Goal: Communication & Community: Participate in discussion

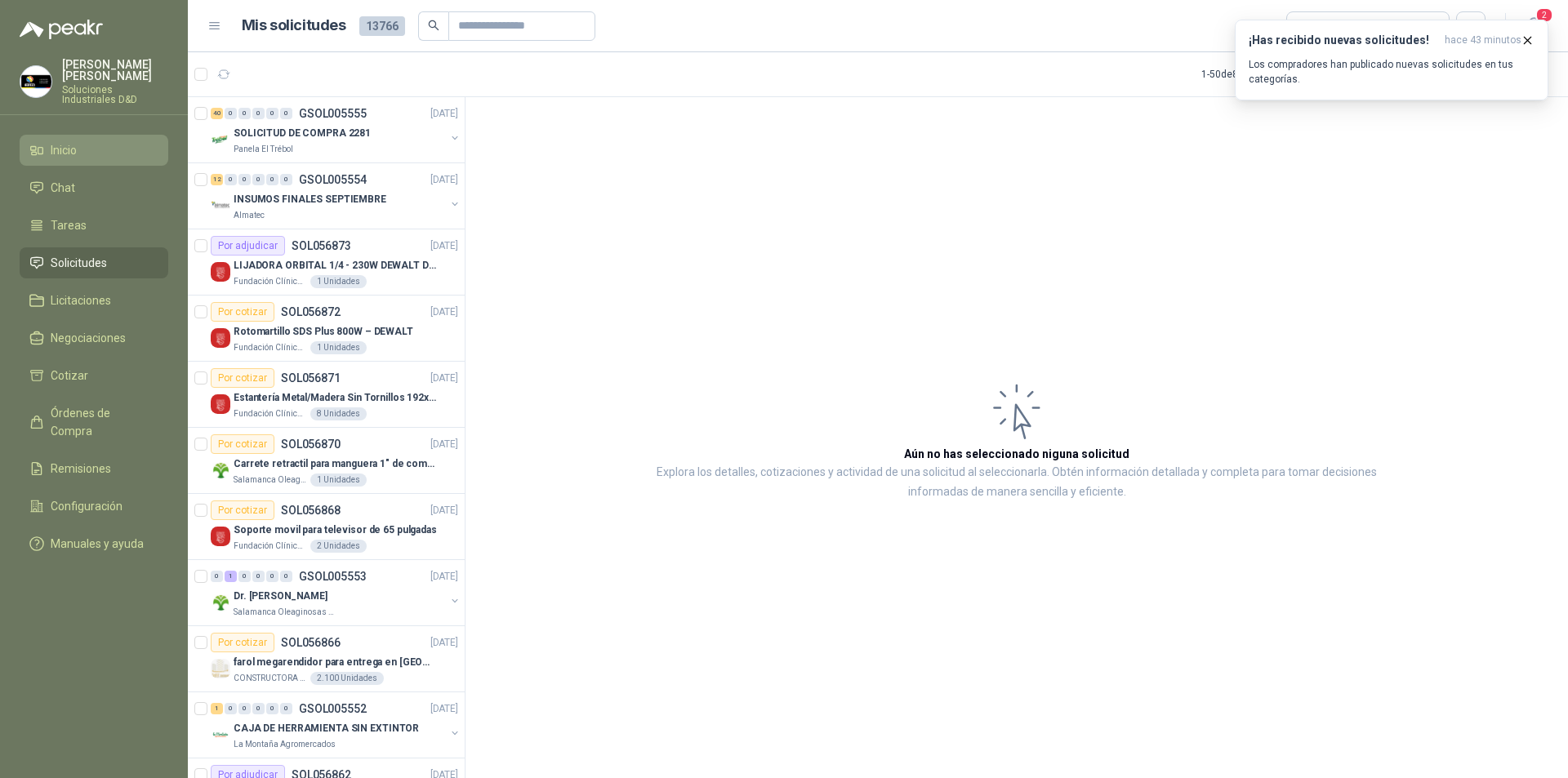
click at [45, 142] on li "Inicio" at bounding box center [94, 150] width 129 height 18
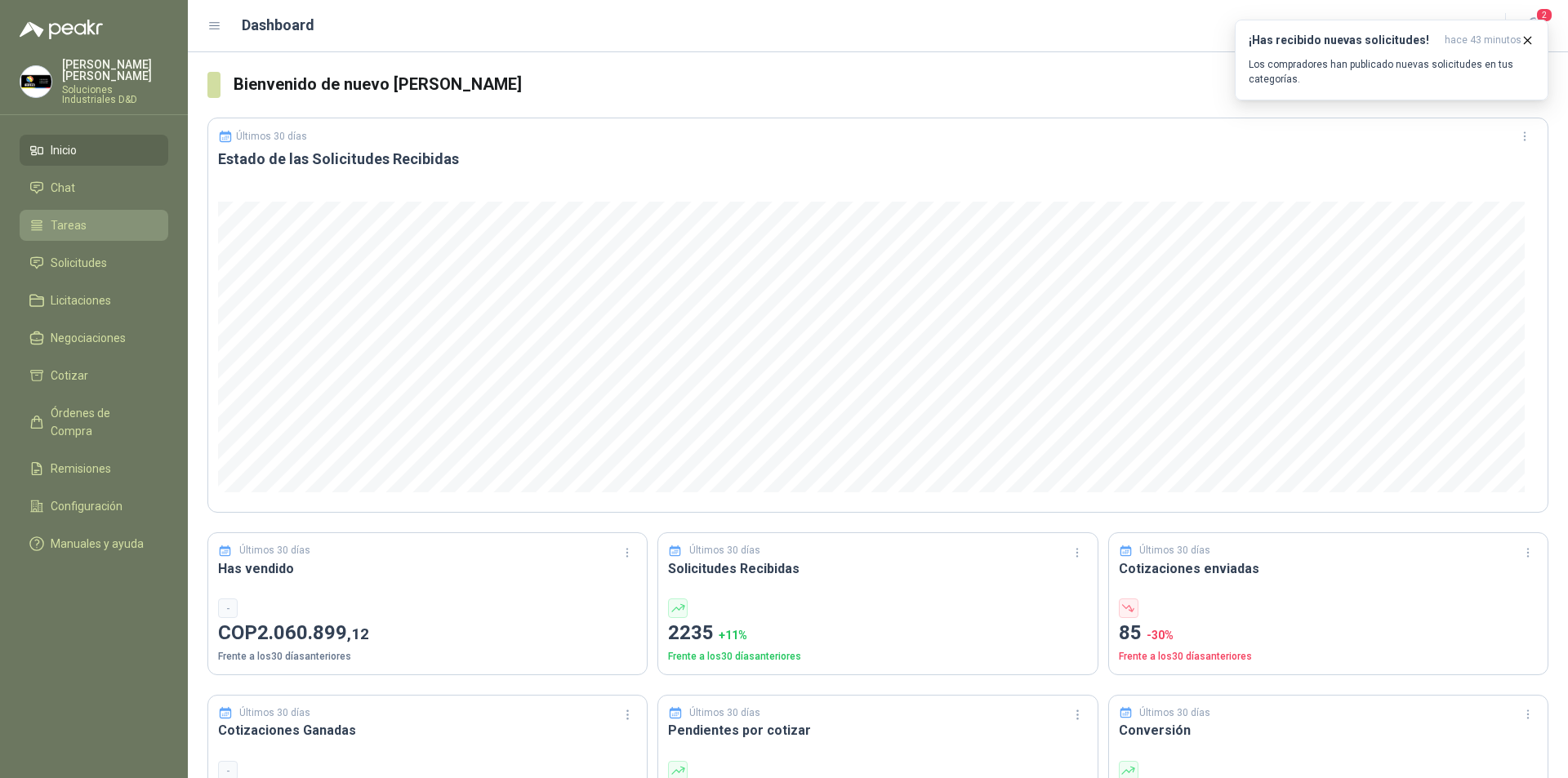
click at [83, 217] on span "Tareas" at bounding box center [68, 225] width 36 height 18
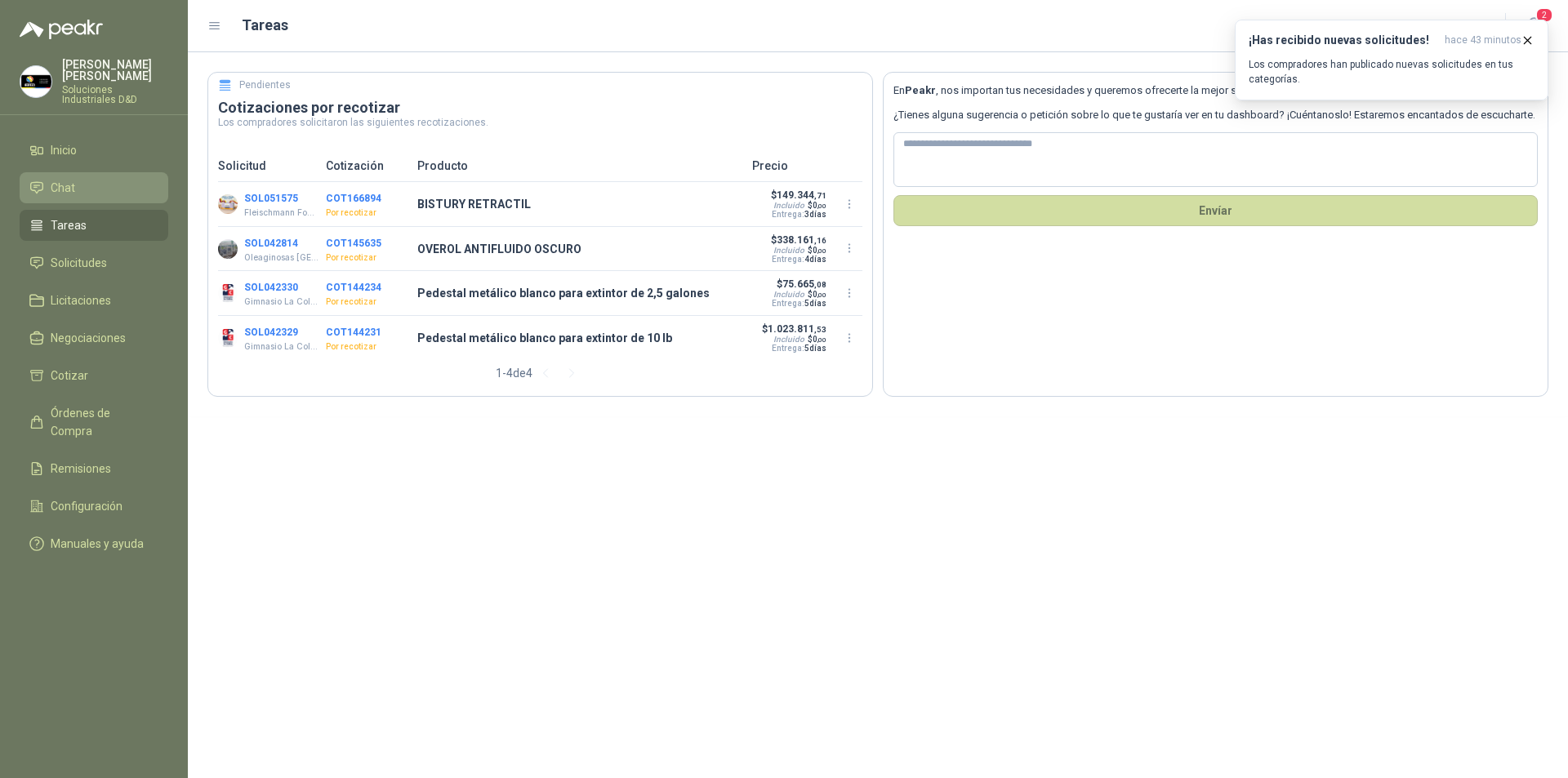
click at [91, 182] on li "Chat" at bounding box center [94, 187] width 129 height 18
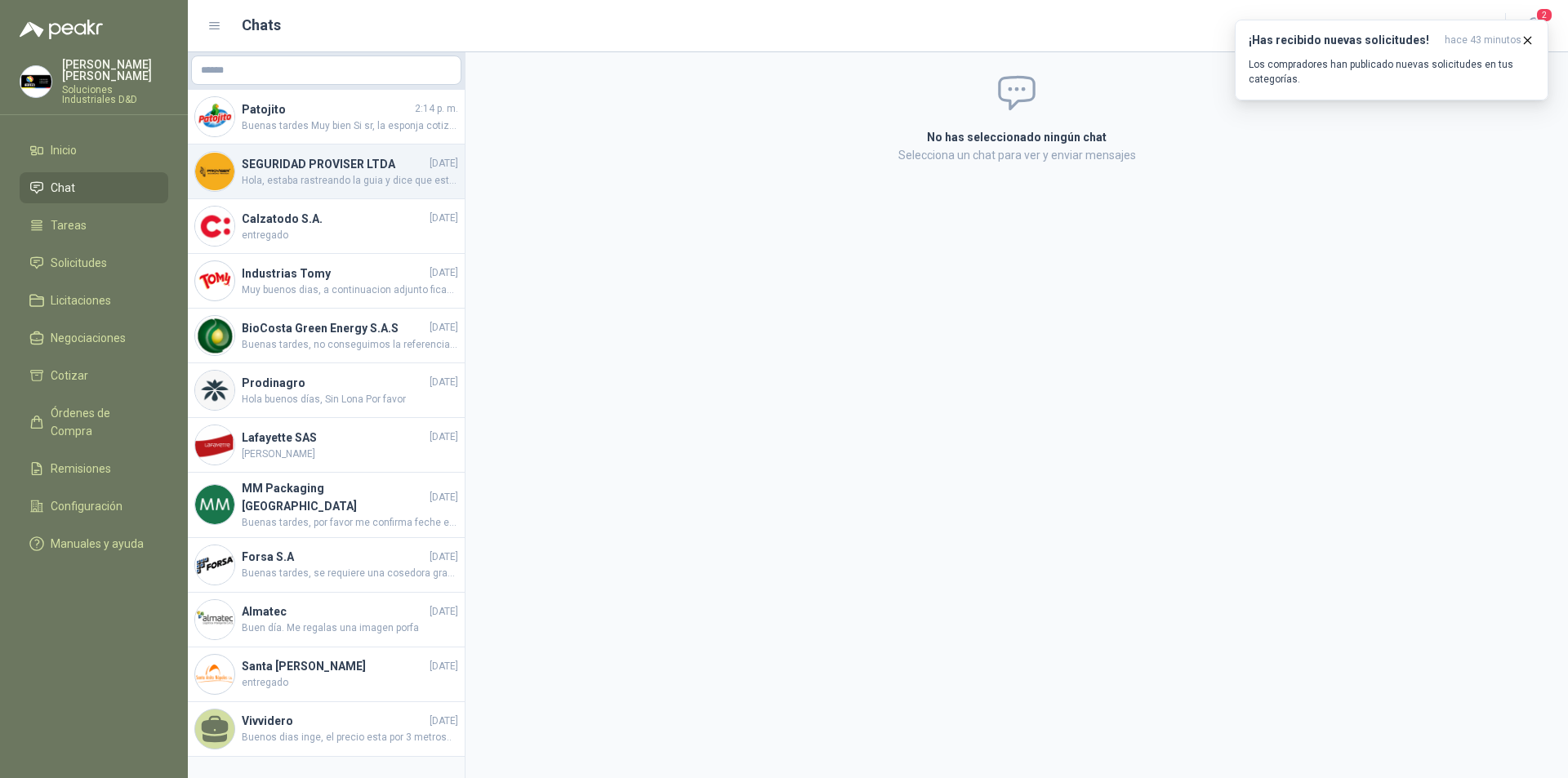
click at [340, 162] on h4 "SEGURIDAD PROVISER LTDA" at bounding box center [334, 163] width 184 height 18
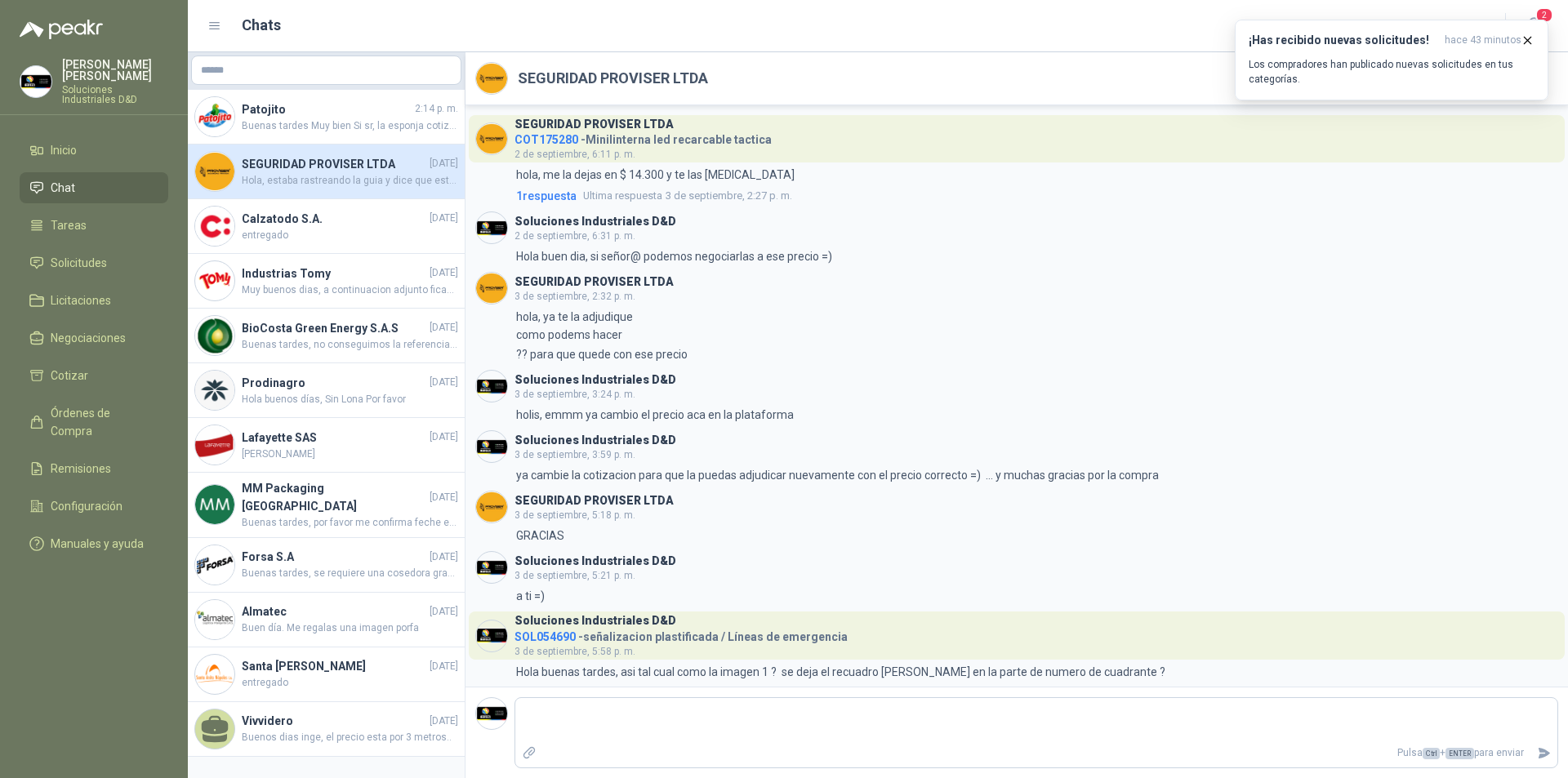
scroll to position [303, 0]
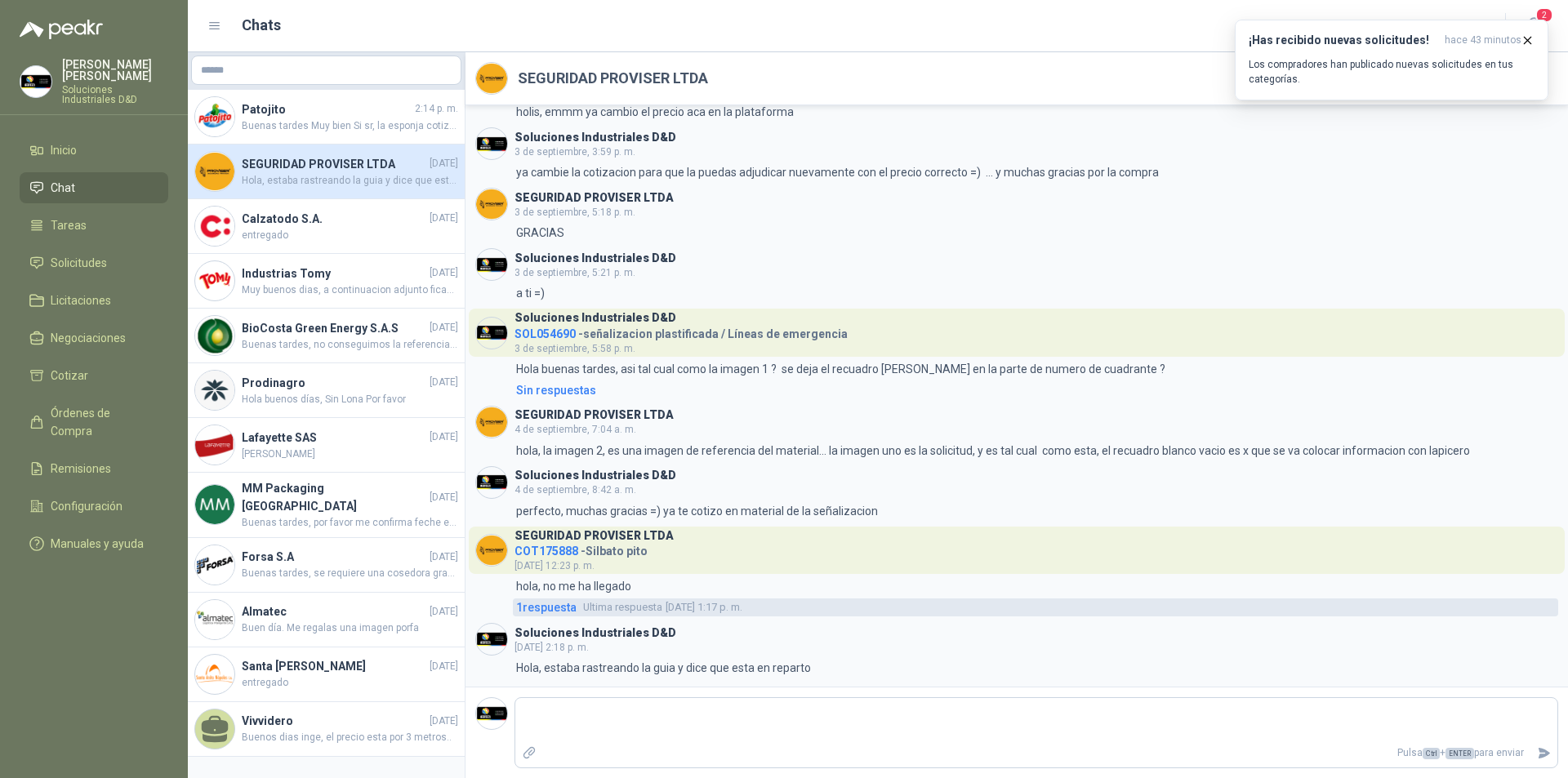
click at [689, 601] on span "Ultima respuesta [DATE] 1:17 p. m." at bounding box center [663, 607] width 160 height 16
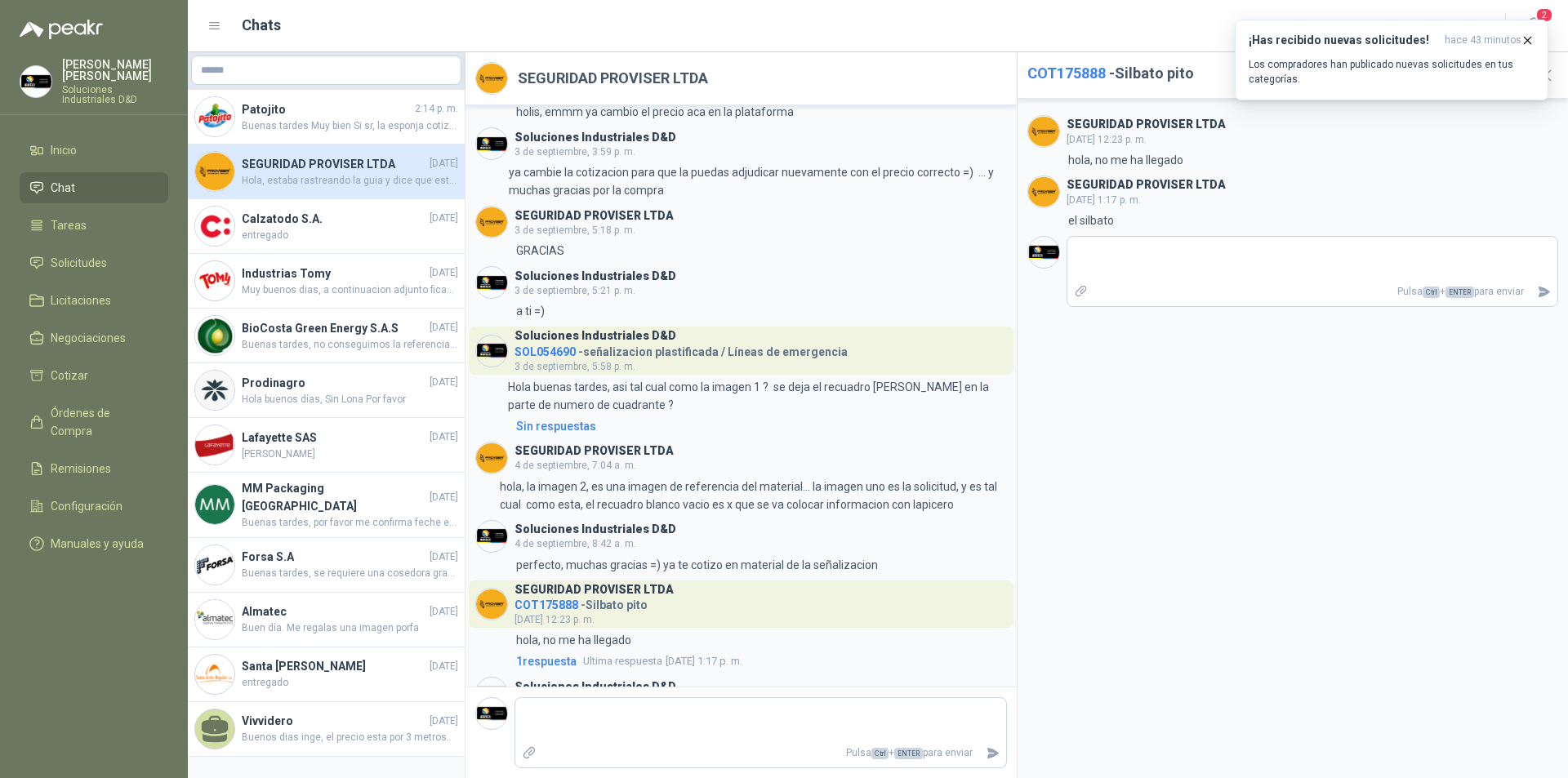
scroll to position [357, 0]
